Goal: Information Seeking & Learning: Learn about a topic

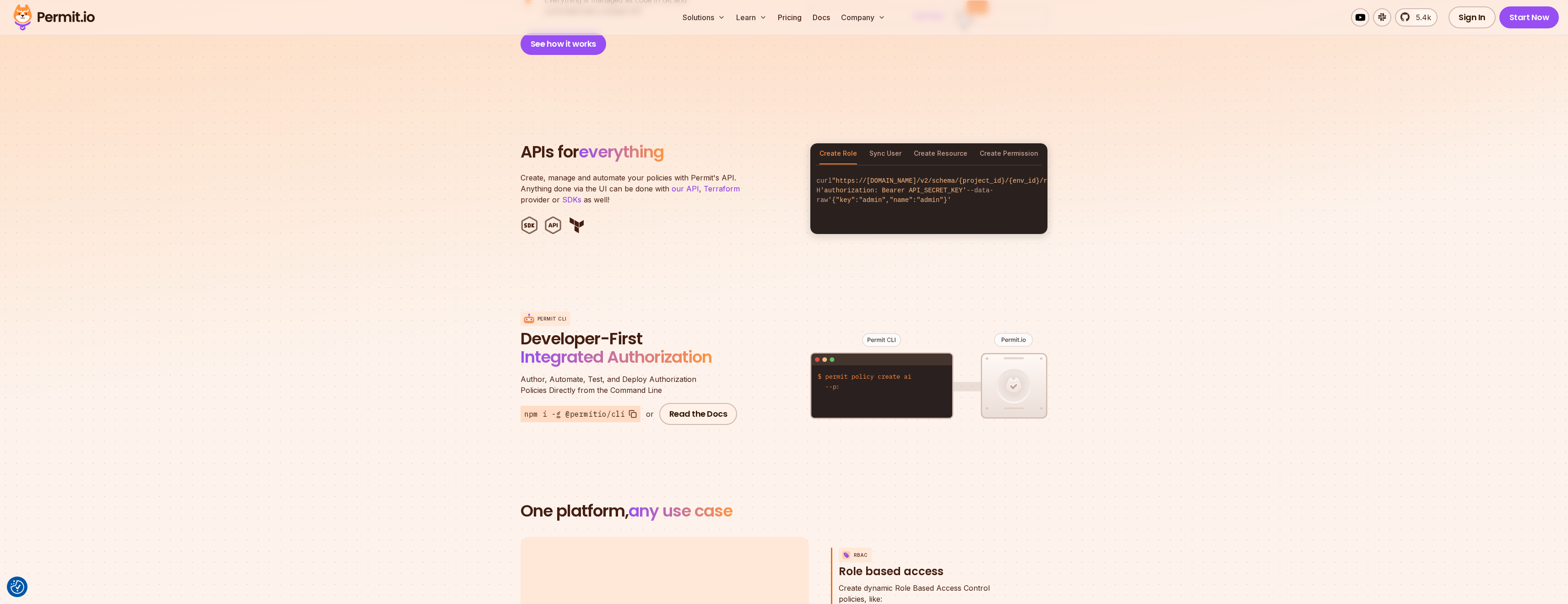
scroll to position [824, 0]
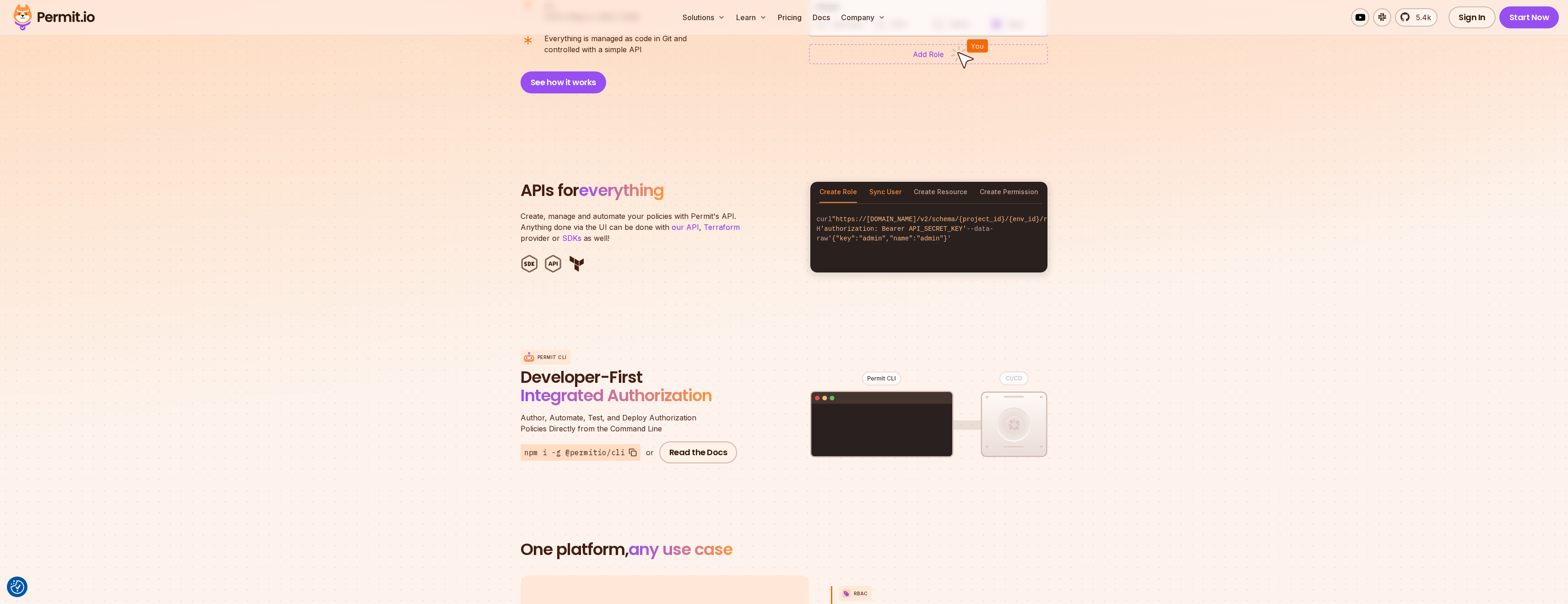
click at [890, 184] on button "Sync User" at bounding box center [885, 192] width 32 height 21
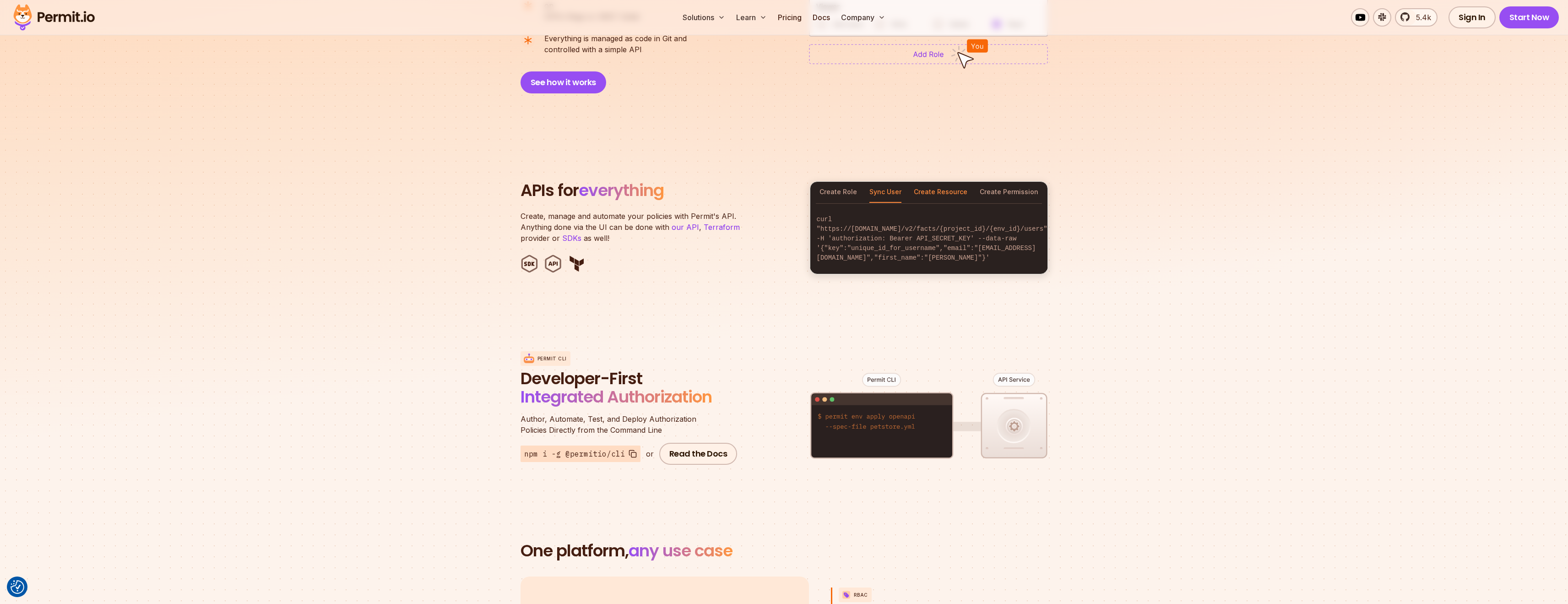
click at [929, 182] on button "Create Resource" at bounding box center [940, 192] width 54 height 21
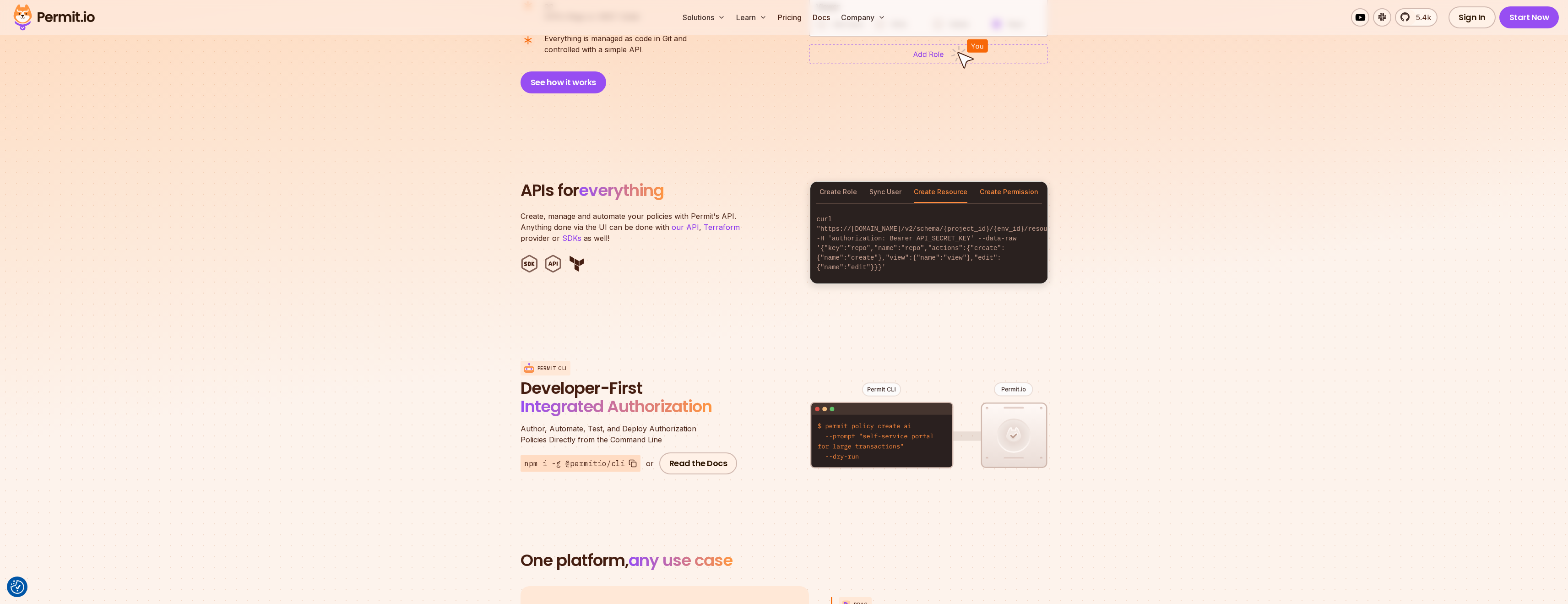
click at [989, 182] on button "Create Permission" at bounding box center [1009, 192] width 58 height 21
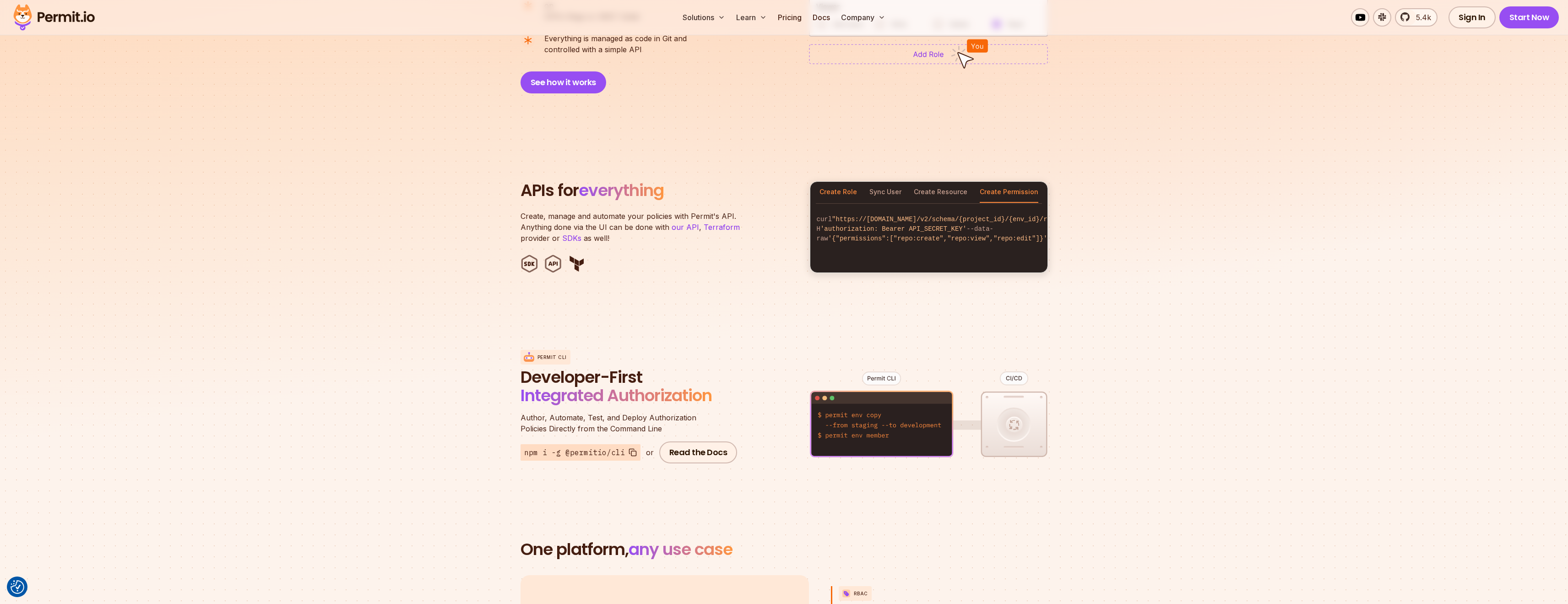
click at [839, 182] on button "Create Role" at bounding box center [838, 192] width 38 height 21
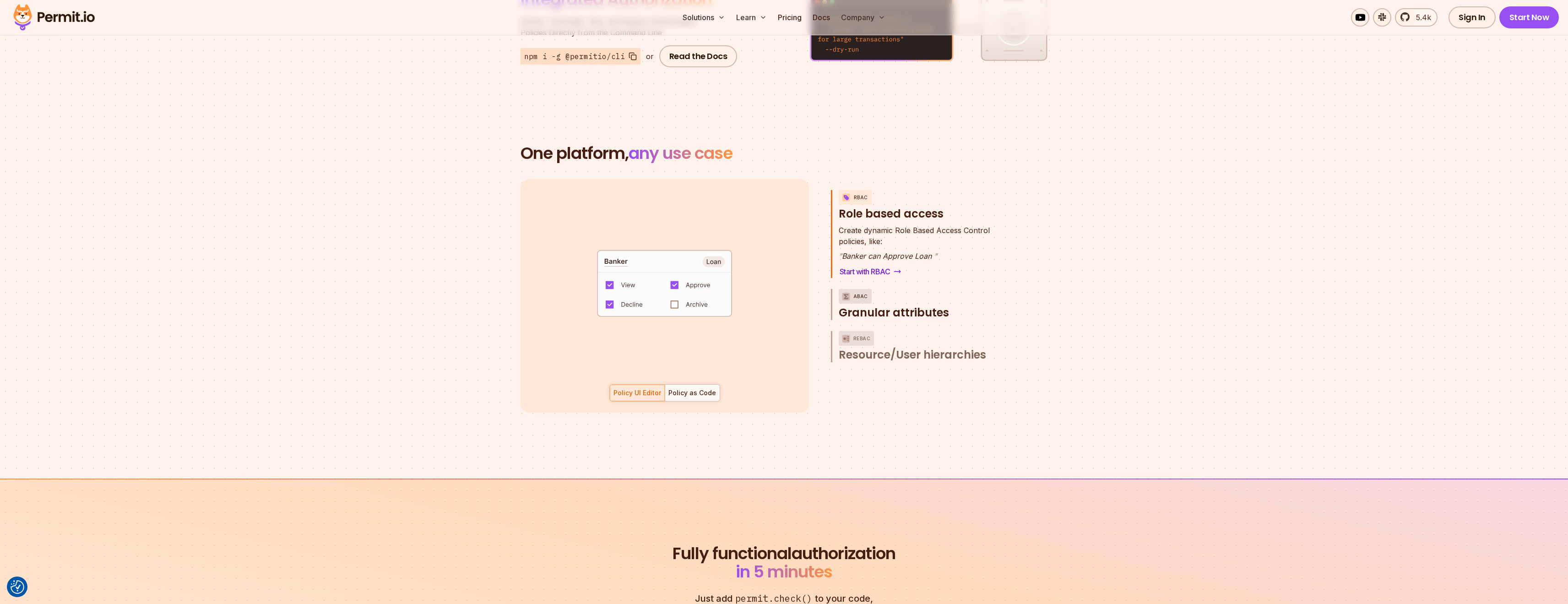
scroll to position [1237, 0]
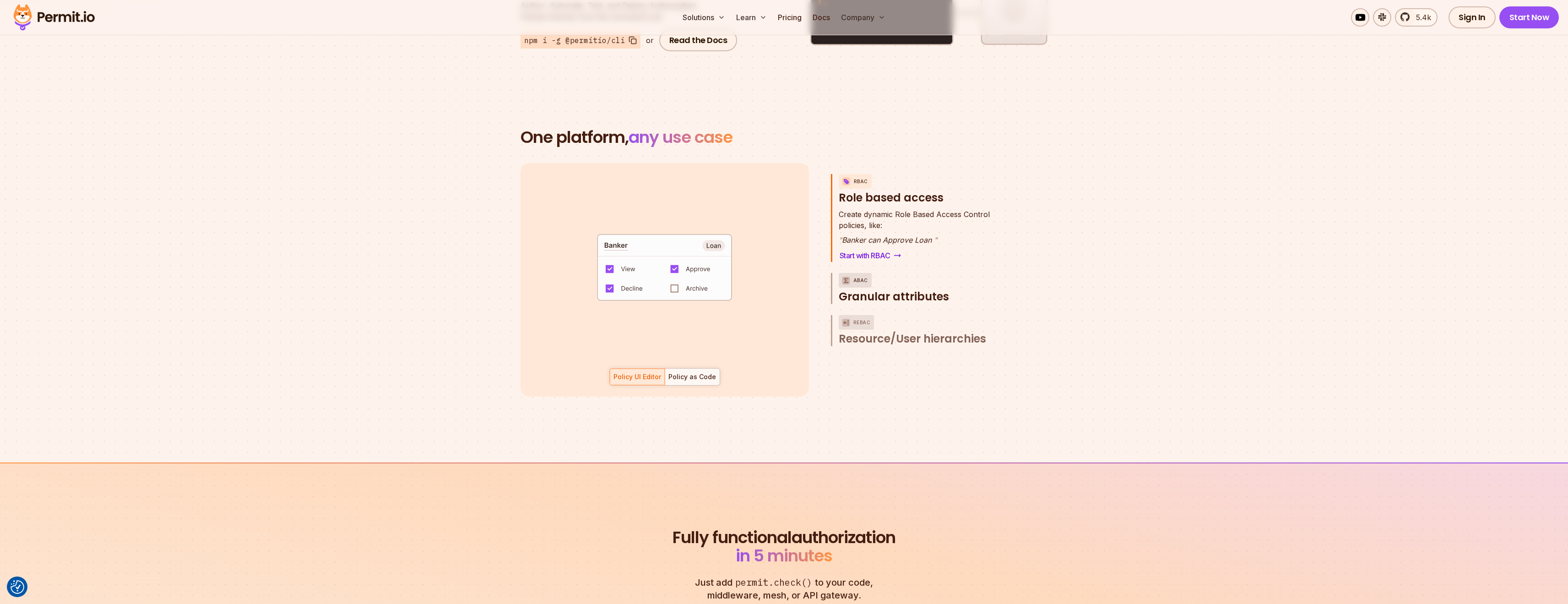
click at [915, 289] on span "Granular attributes" at bounding box center [894, 297] width 110 height 15
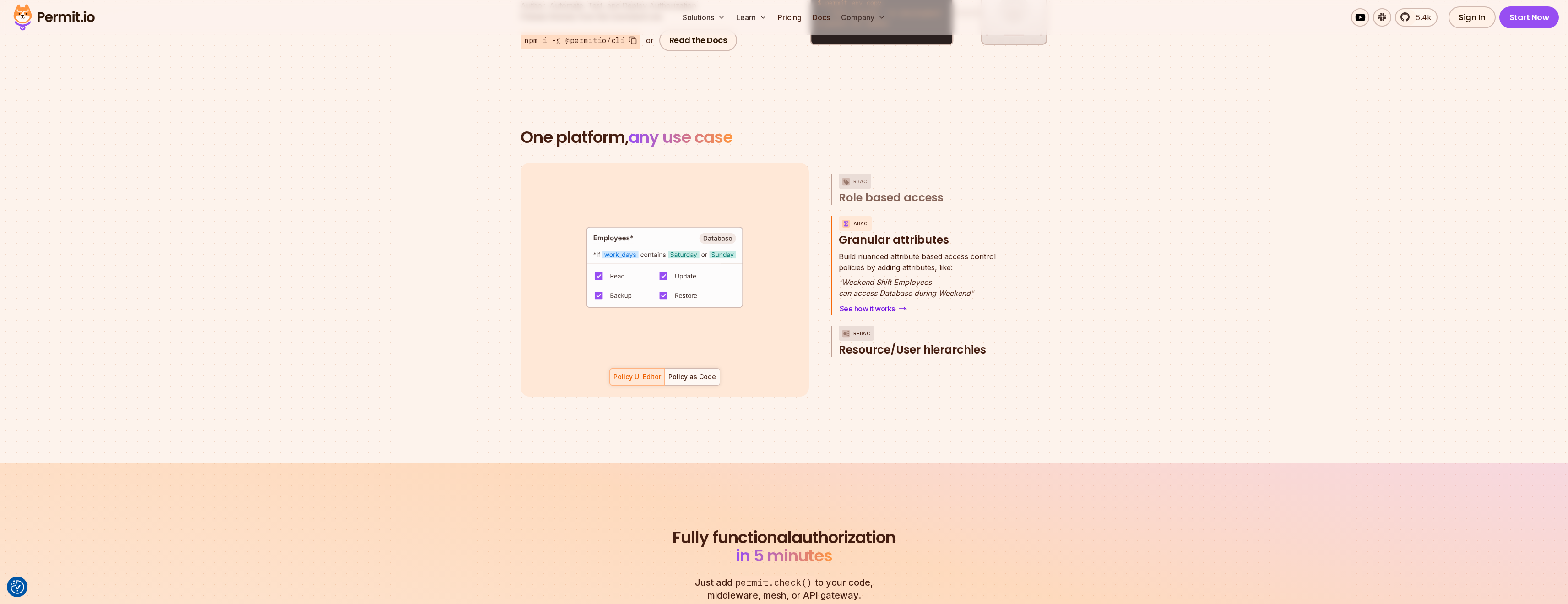
click at [943, 331] on button "ReBAC Resource/User hierarchies" at bounding box center [924, 342] width 171 height 31
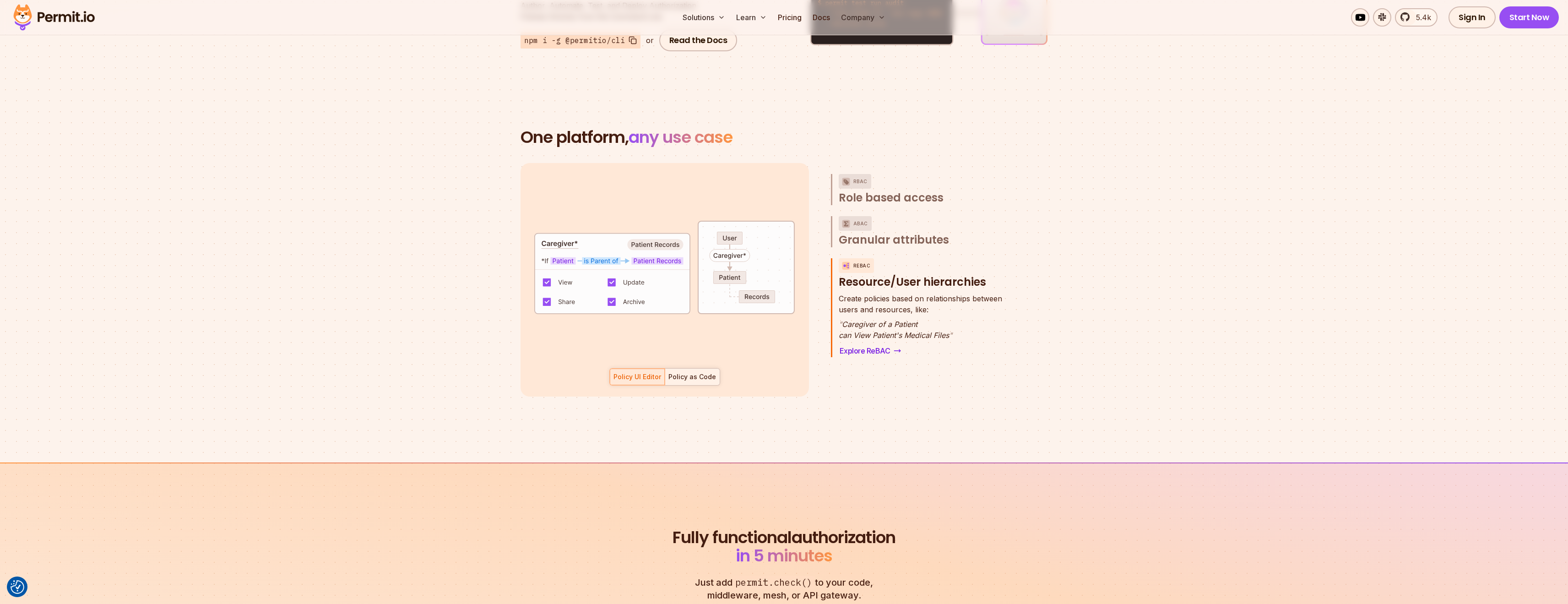
click at [690, 372] on div "Policy as Code" at bounding box center [692, 376] width 47 height 9
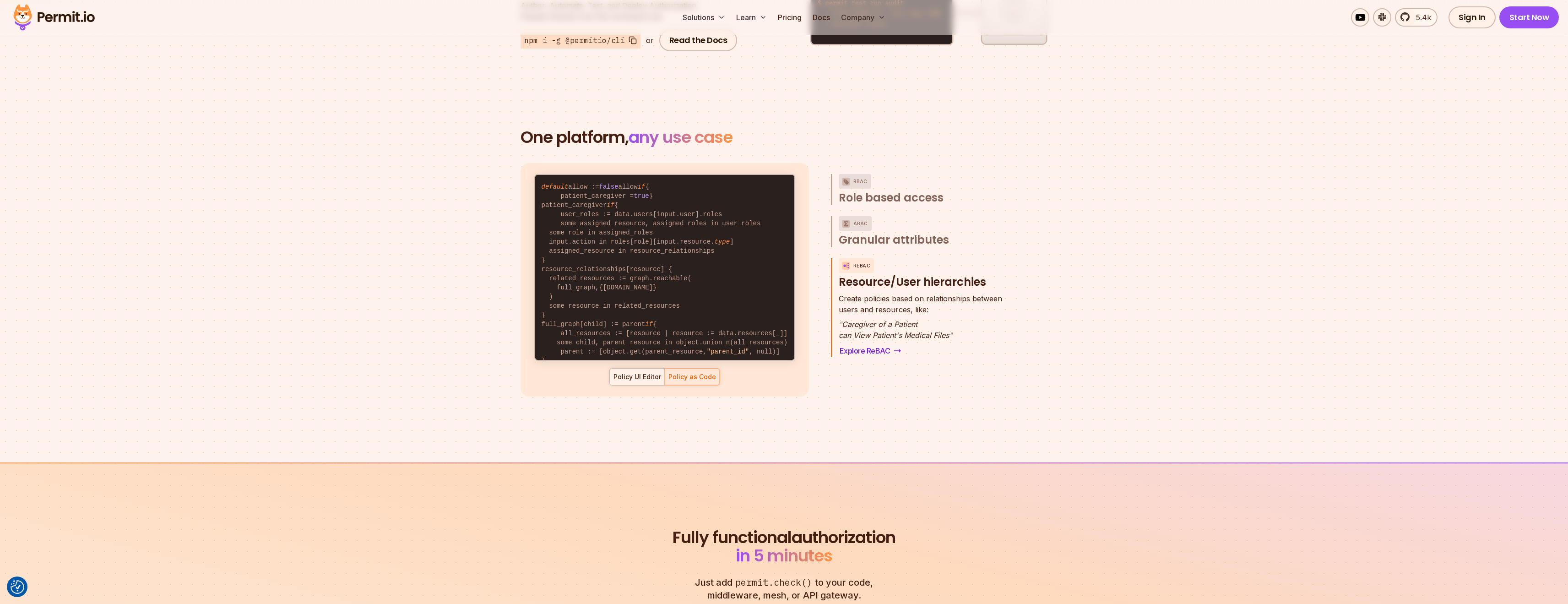
click at [633, 372] on div "Policy UI Editor" at bounding box center [637, 376] width 47 height 9
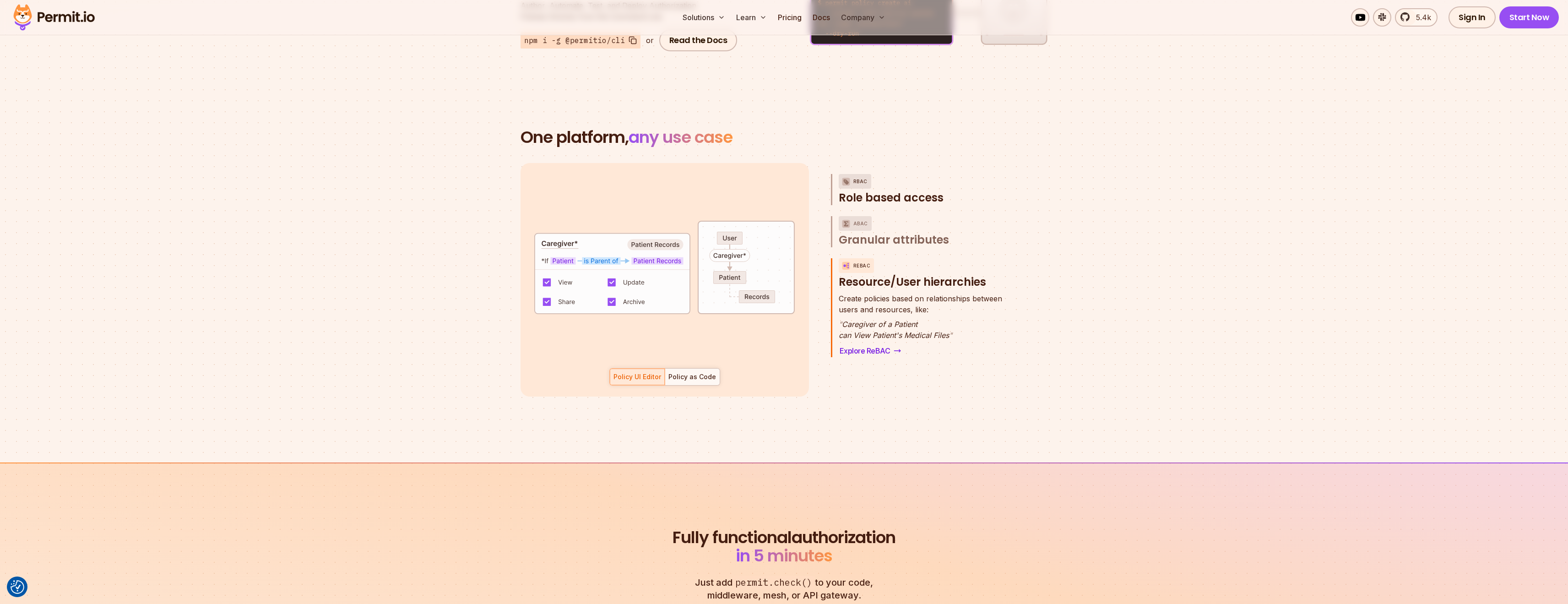
click at [895, 191] on span "Role based access" at bounding box center [891, 198] width 105 height 15
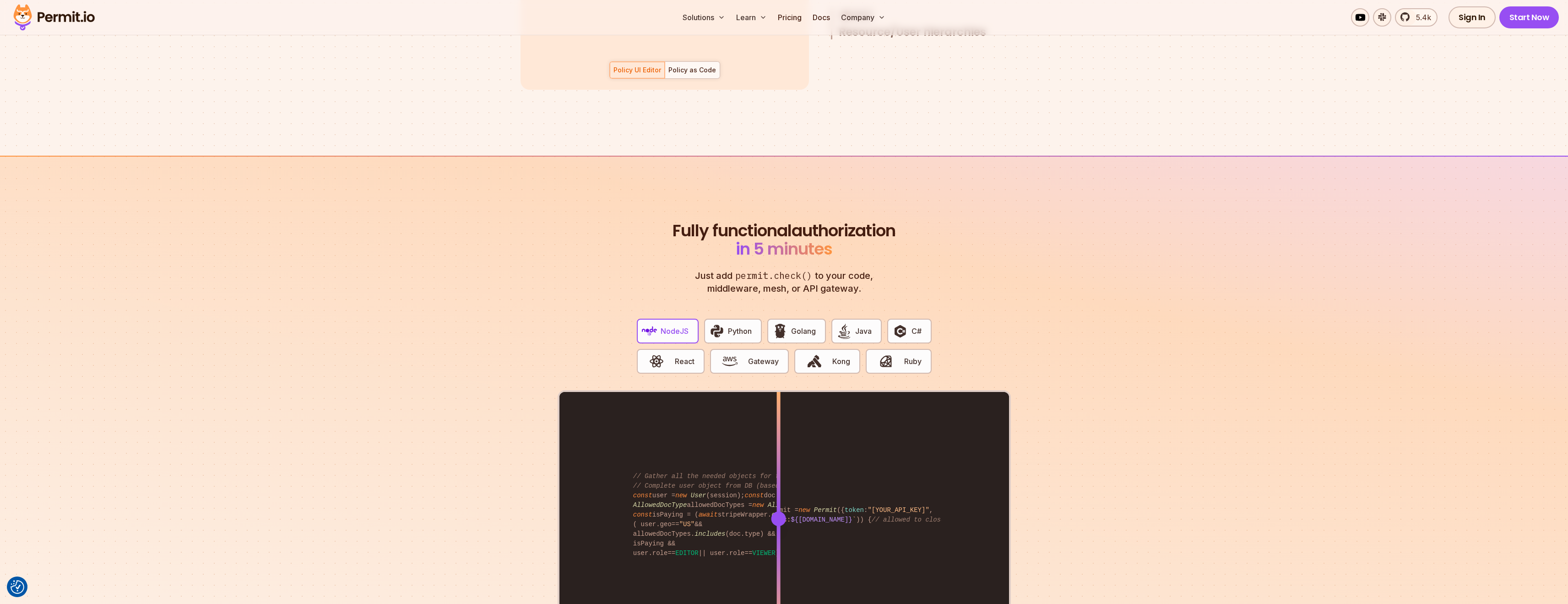
scroll to position [1557, 0]
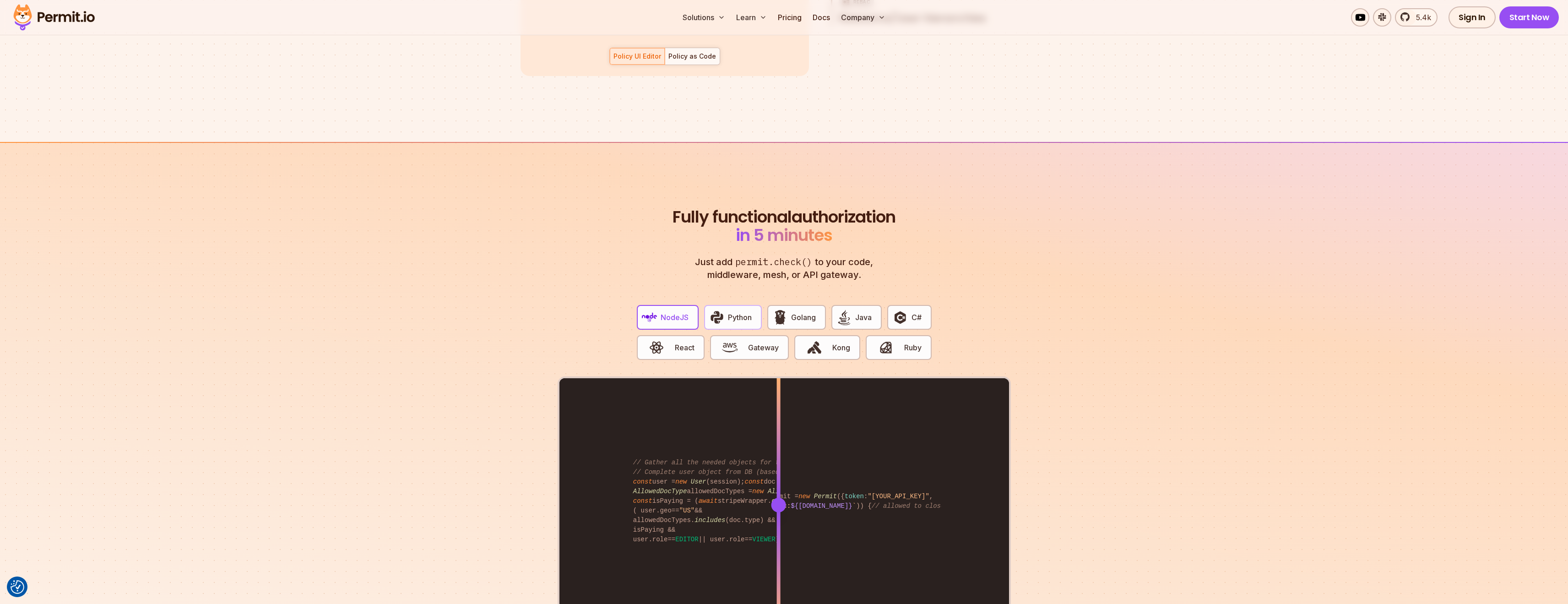
click at [730, 312] on span "Python" at bounding box center [740, 317] width 24 height 11
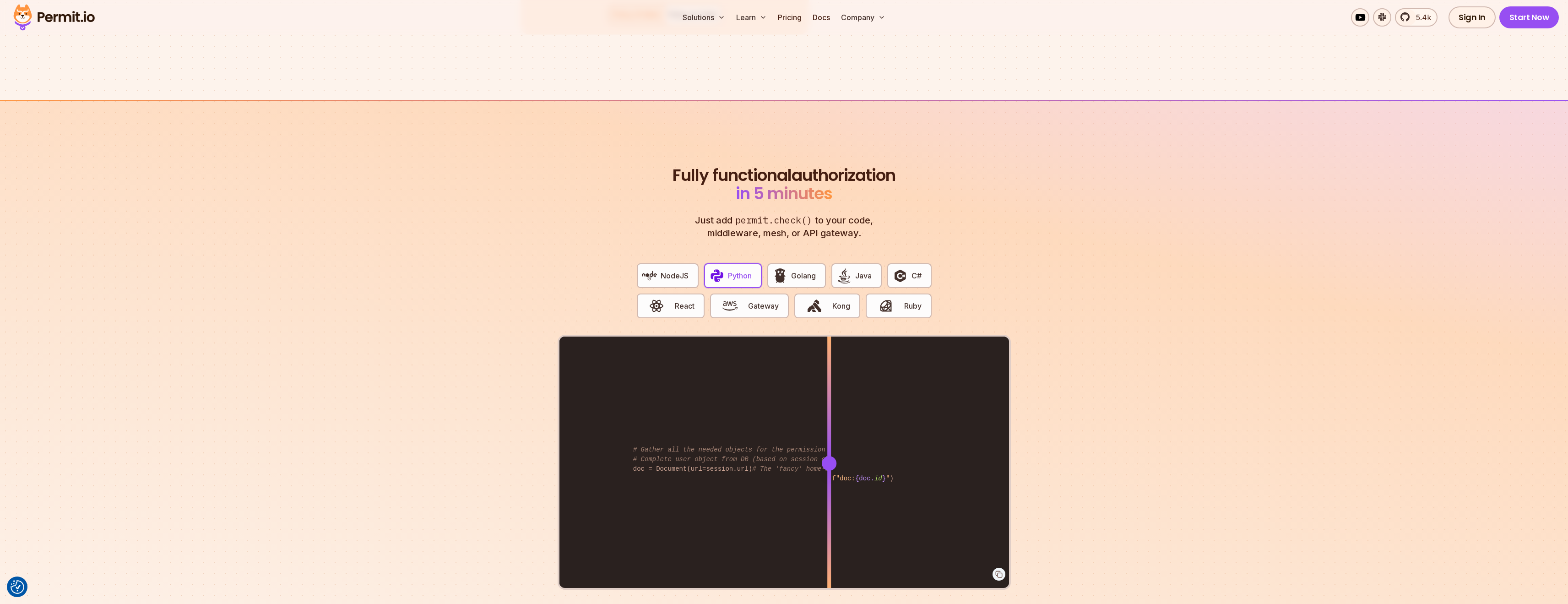
scroll to position [1740, 0]
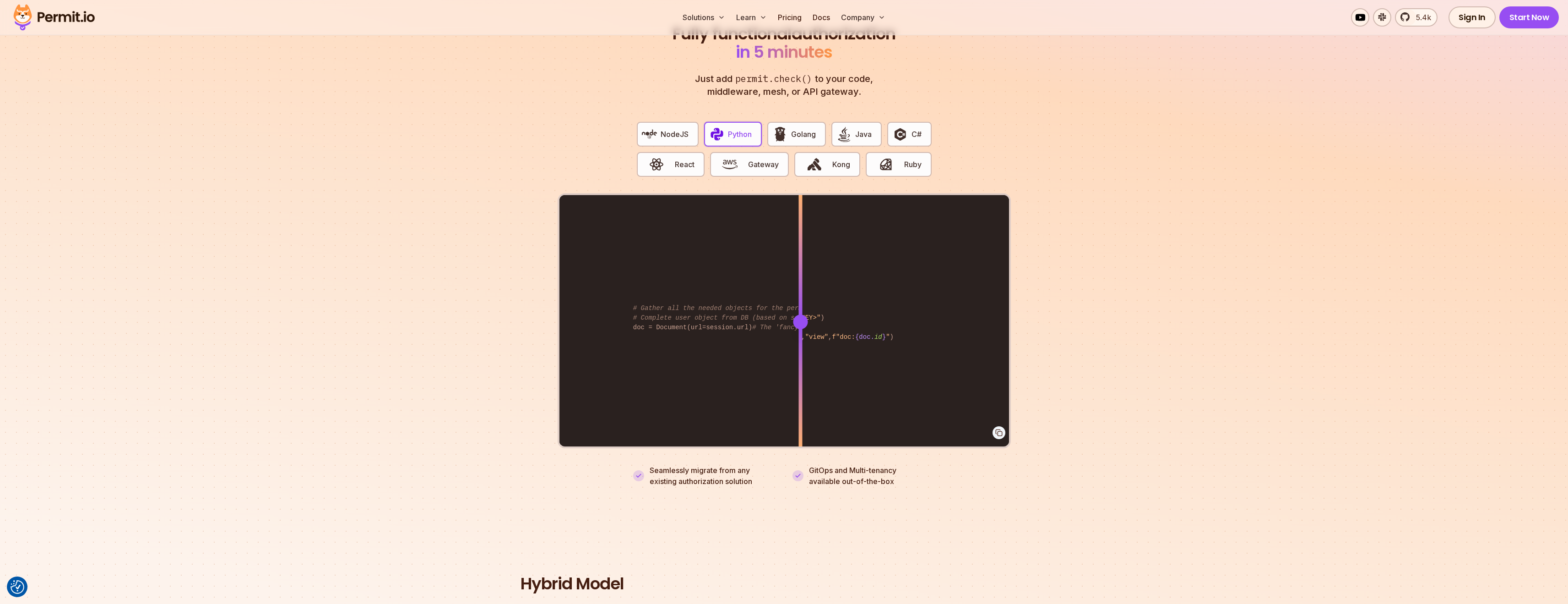
drag, startPoint x: 827, startPoint y: 312, endPoint x: 790, endPoint y: 328, distance: 40.3
click at [799, 328] on div at bounding box center [800, 321] width 4 height 253
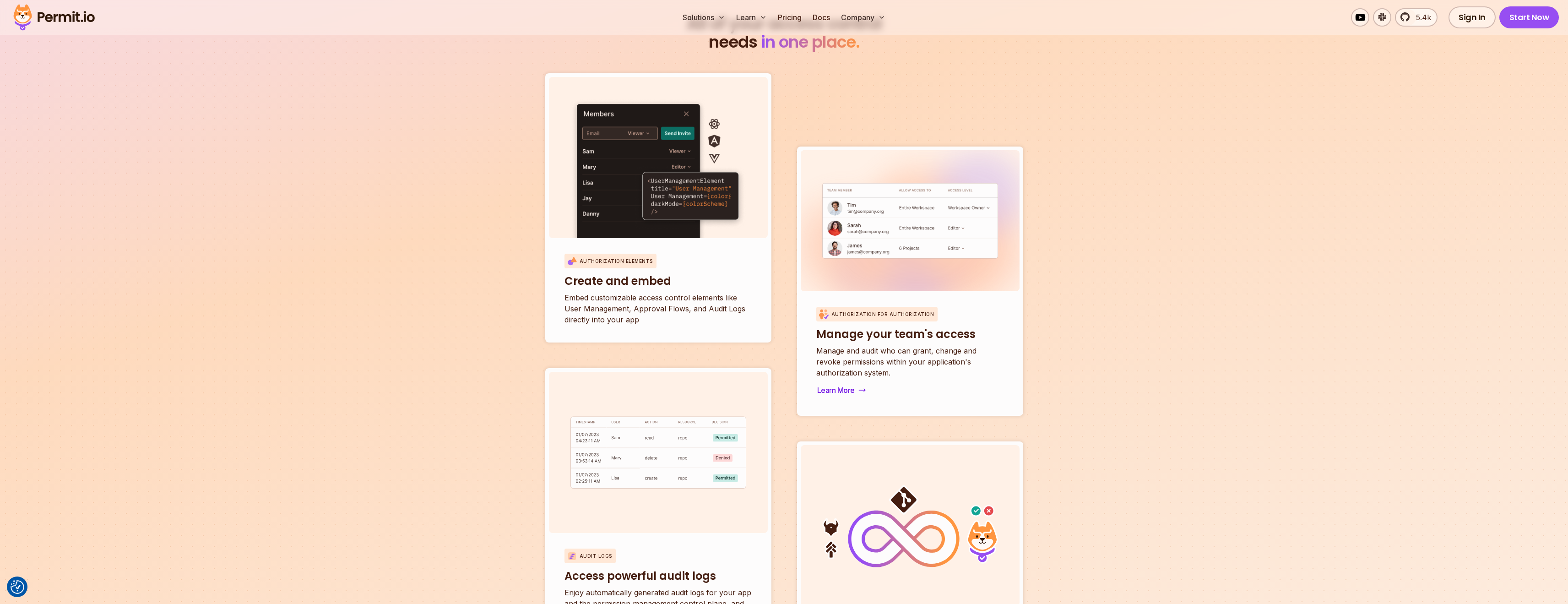
scroll to position [3114, 0]
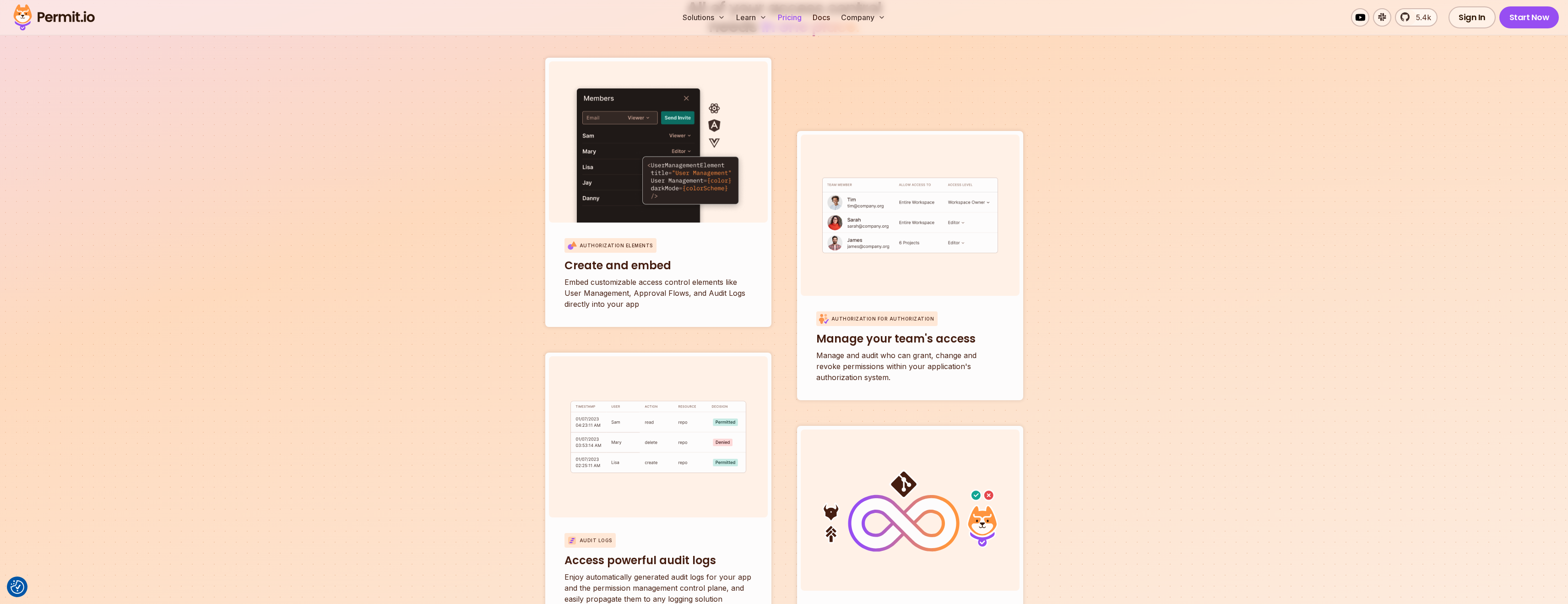
click at [786, 16] on link "Pricing" at bounding box center [789, 18] width 31 height 18
